Goal: Task Accomplishment & Management: Use online tool/utility

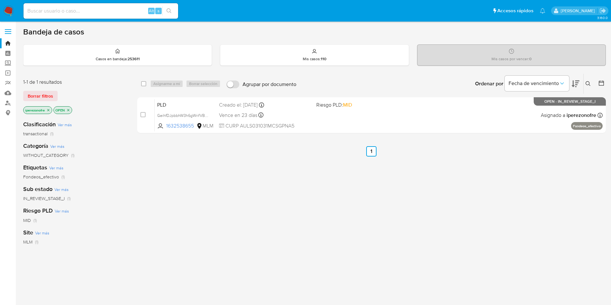
click at [296, 201] on div "select-all-cases-checkbox Asignarme a mí Borrar selección Agrupar por documento…" at bounding box center [371, 219] width 469 height 292
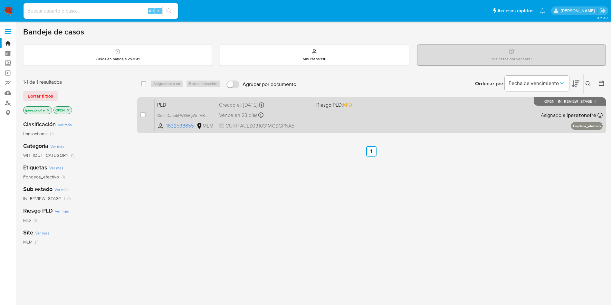
click at [356, 125] on div "PLD GeihfDJpbbhW3h6gWrifVBsm 1632538655 MLM Riesgo PLD: MID Creado el: 12/08/20…" at bounding box center [379, 115] width 448 height 33
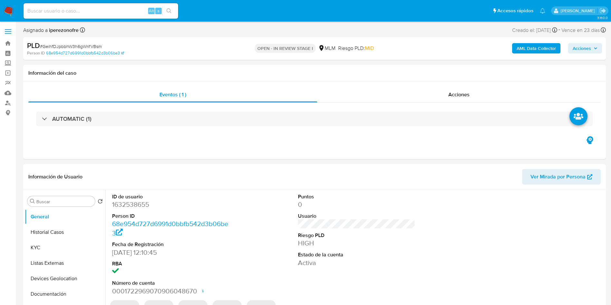
select select "10"
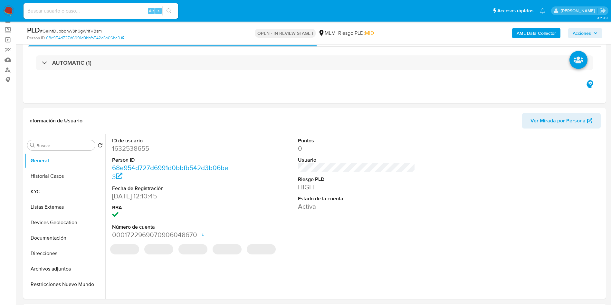
scroll to position [48, 0]
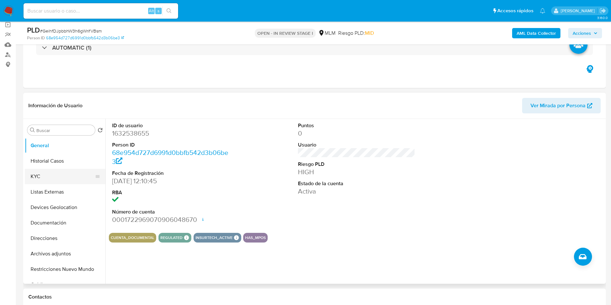
click at [70, 179] on button "KYC" at bounding box center [62, 176] width 75 height 15
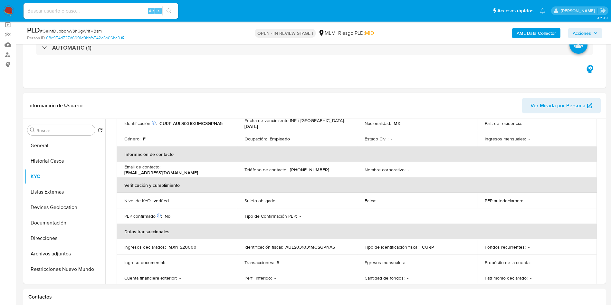
scroll to position [97, 0]
click at [68, 256] on button "Archivos adjuntos" at bounding box center [62, 253] width 75 height 15
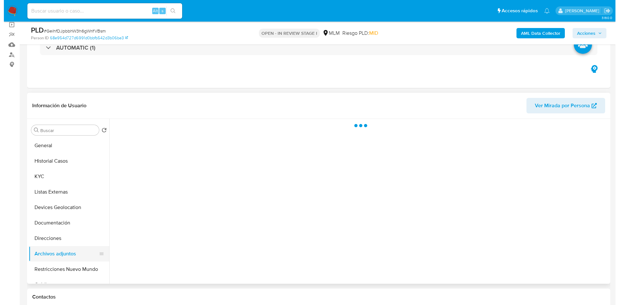
scroll to position [0, 0]
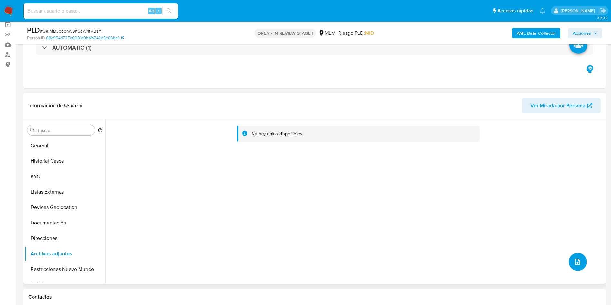
click at [576, 263] on icon "upload-file" at bounding box center [578, 262] width 8 height 8
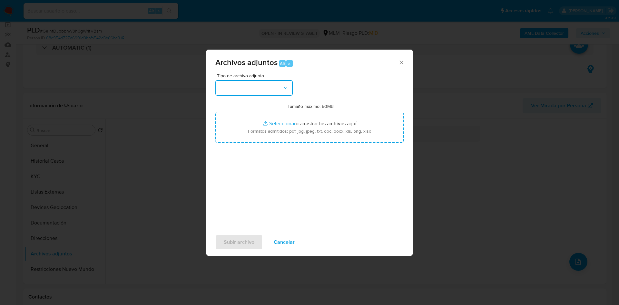
click at [274, 86] on button "button" at bounding box center [253, 87] width 77 height 15
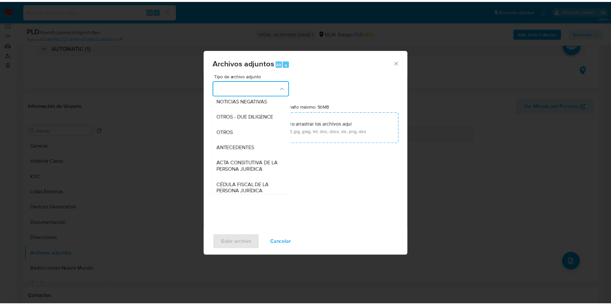
scroll to position [97, 0]
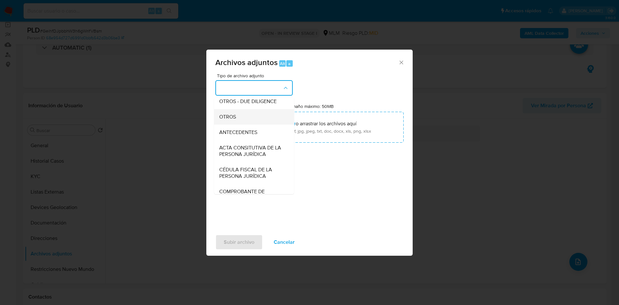
click at [254, 122] on div "OTROS" at bounding box center [252, 116] width 66 height 15
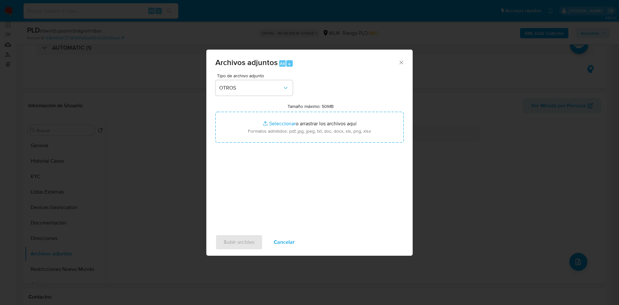
click at [294, 147] on div "Tipo de archivo adjunto OTROS Tamaño máximo: 50MB Seleccionar archivos Seleccio…" at bounding box center [309, 149] width 188 height 152
click at [235, 239] on span "Subir archivo" at bounding box center [239, 242] width 31 height 14
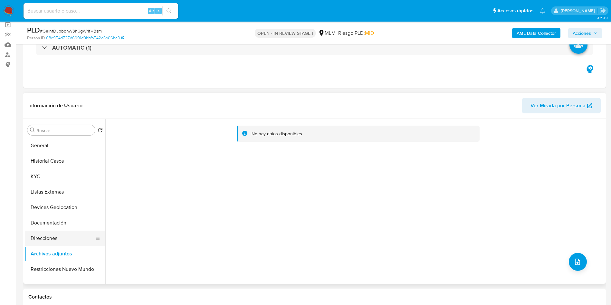
click at [47, 240] on button "Direcciones" at bounding box center [62, 238] width 75 height 15
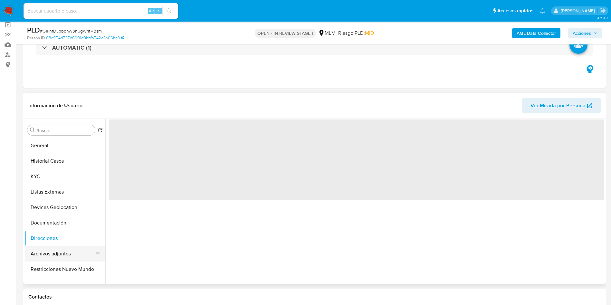
click at [51, 251] on button "Archivos adjuntos" at bounding box center [62, 253] width 75 height 15
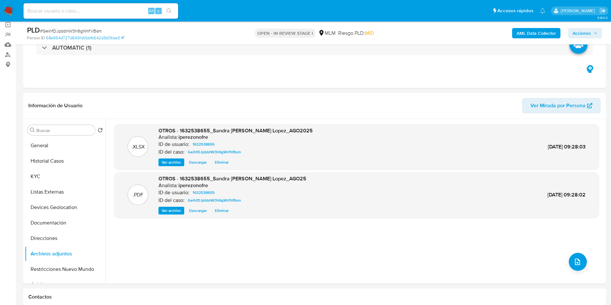
click at [594, 35] on icon "button" at bounding box center [596, 33] width 4 height 4
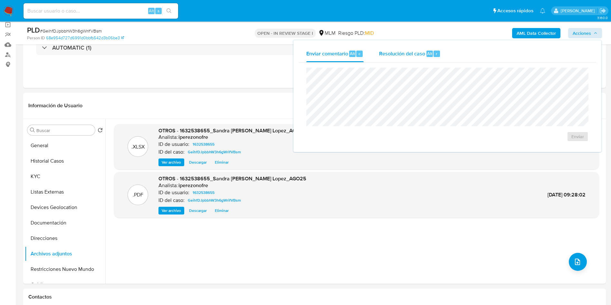
click at [397, 53] on span "Resolución del caso" at bounding box center [402, 53] width 46 height 7
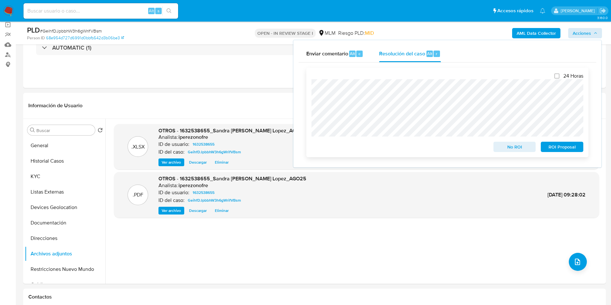
click at [569, 148] on span "ROI Proposal" at bounding box center [562, 146] width 34 height 9
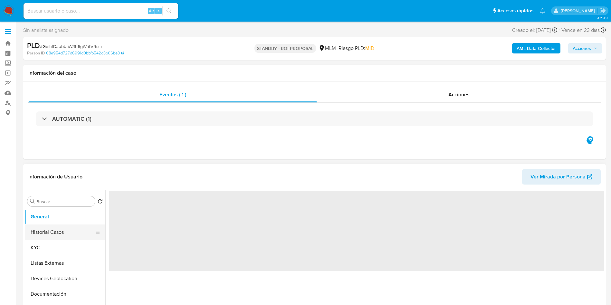
click at [52, 232] on button "Historial Casos" at bounding box center [62, 232] width 75 height 15
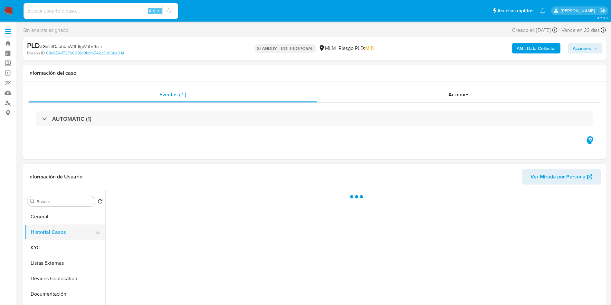
select select "10"
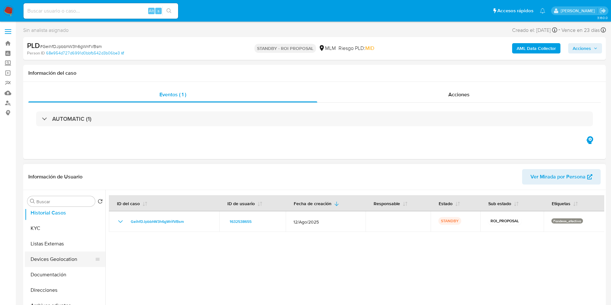
scroll to position [48, 0]
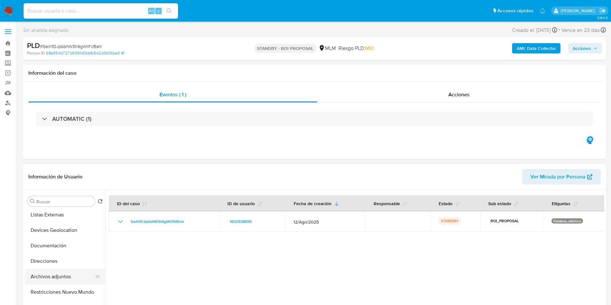
click at [63, 271] on button "Archivos adjuntos" at bounding box center [62, 276] width 75 height 15
